Goal: Task Accomplishment & Management: Manage account settings

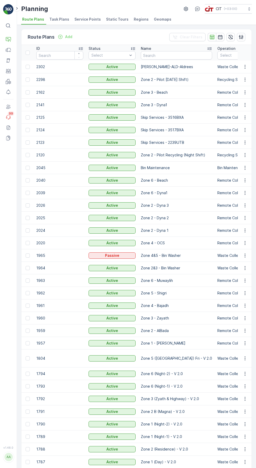
click at [12, 39] on button "Operations" at bounding box center [8, 39] width 10 height 10
click at [43, 65] on link "Routes & Tasks" at bounding box center [38, 68] width 42 height 7
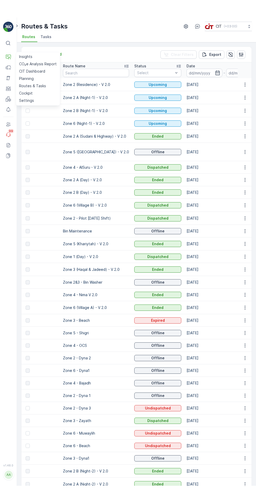
scroll to position [0, 25]
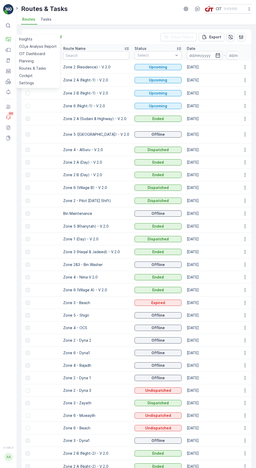
click at [242, 79] on icon "button" at bounding box center [244, 79] width 5 height 5
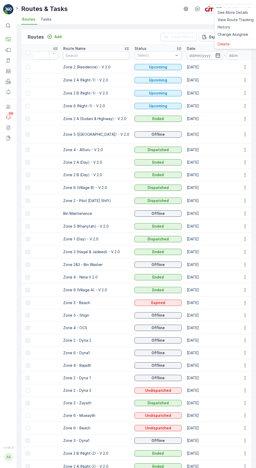
click at [240, 37] on span "Change Assignee" at bounding box center [232, 34] width 31 height 5
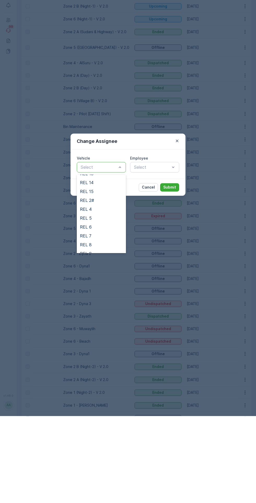
scroll to position [59, 0]
click at [103, 298] on div "REL 4" at bounding box center [101, 295] width 49 height 9
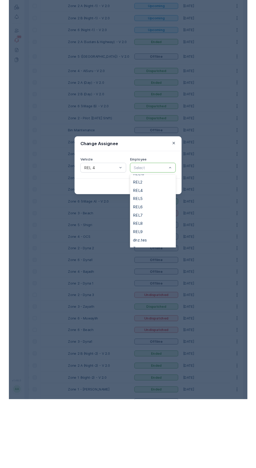
scroll to position [83, 0]
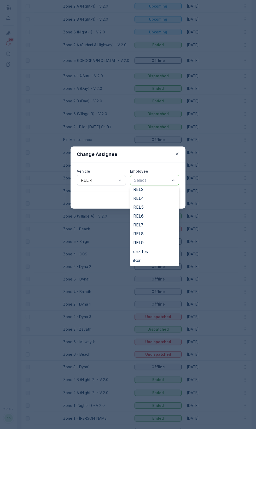
click at [157, 269] on div "REL4" at bounding box center [154, 271] width 49 height 9
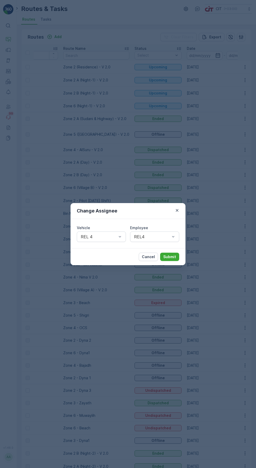
click at [173, 257] on p "Submit" at bounding box center [169, 256] width 13 height 5
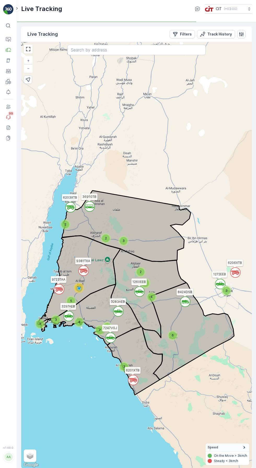
click at [182, 36] on p "Filters" at bounding box center [186, 34] width 12 height 5
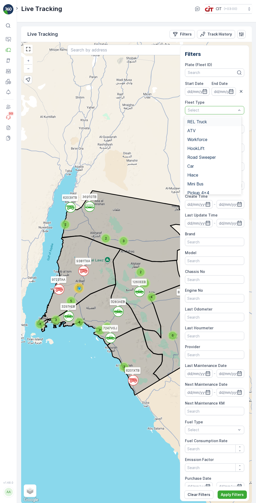
click at [209, 123] on div "REL Truck" at bounding box center [212, 121] width 51 height 5
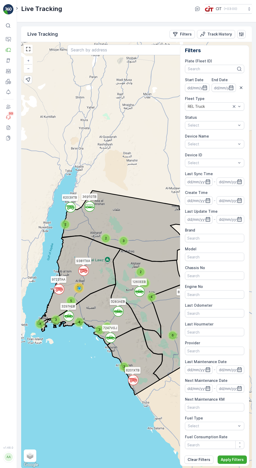
scroll to position [4, 0]
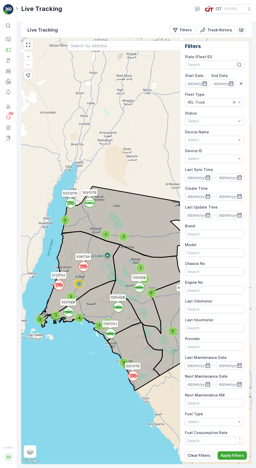
click at [232, 458] on p "Apply Filters" at bounding box center [231, 455] width 23 height 5
